Goal: Find specific page/section: Find specific page/section

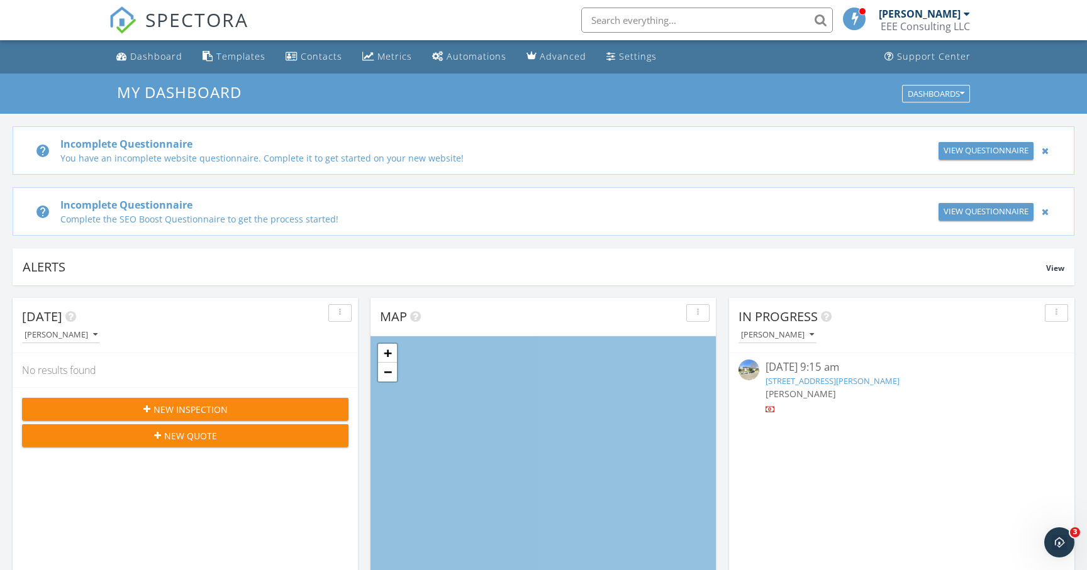
click at [640, 20] on input "text" at bounding box center [707, 20] width 252 height 25
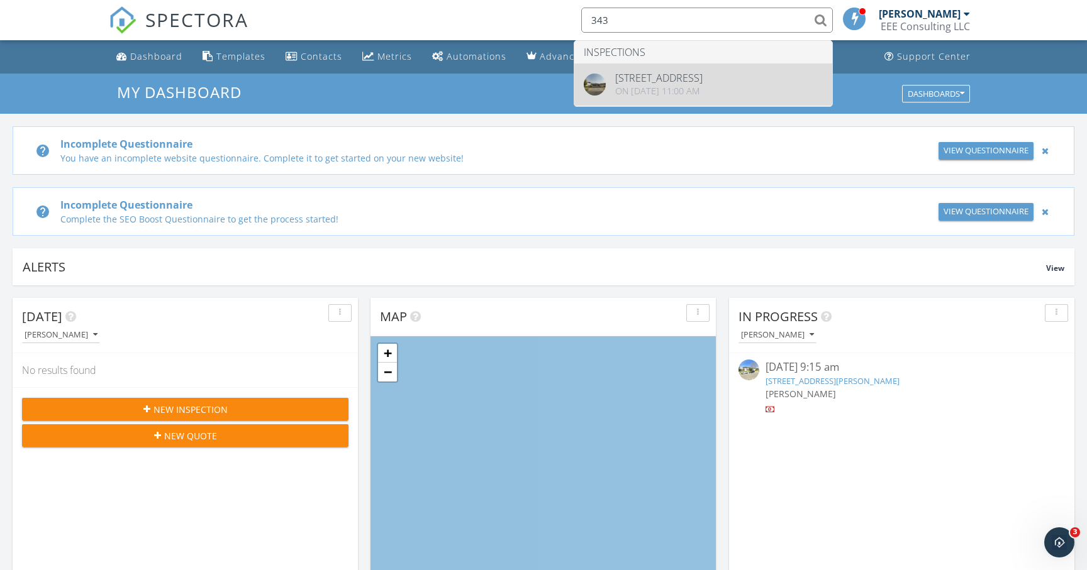
type input "343"
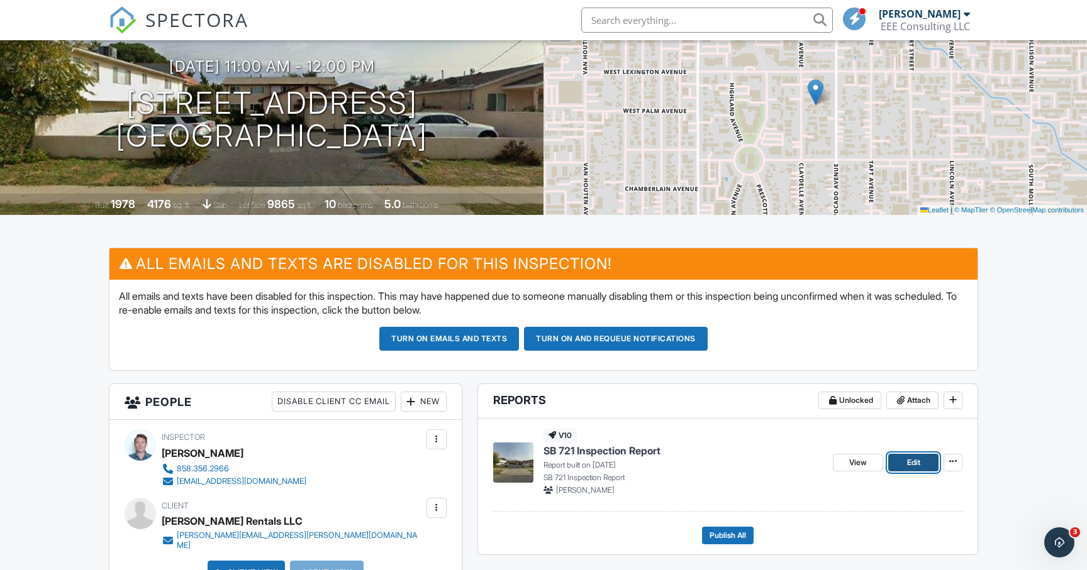
click at [924, 470] on link "Edit" at bounding box center [913, 463] width 50 height 18
